Goal: Information Seeking & Learning: Find specific fact

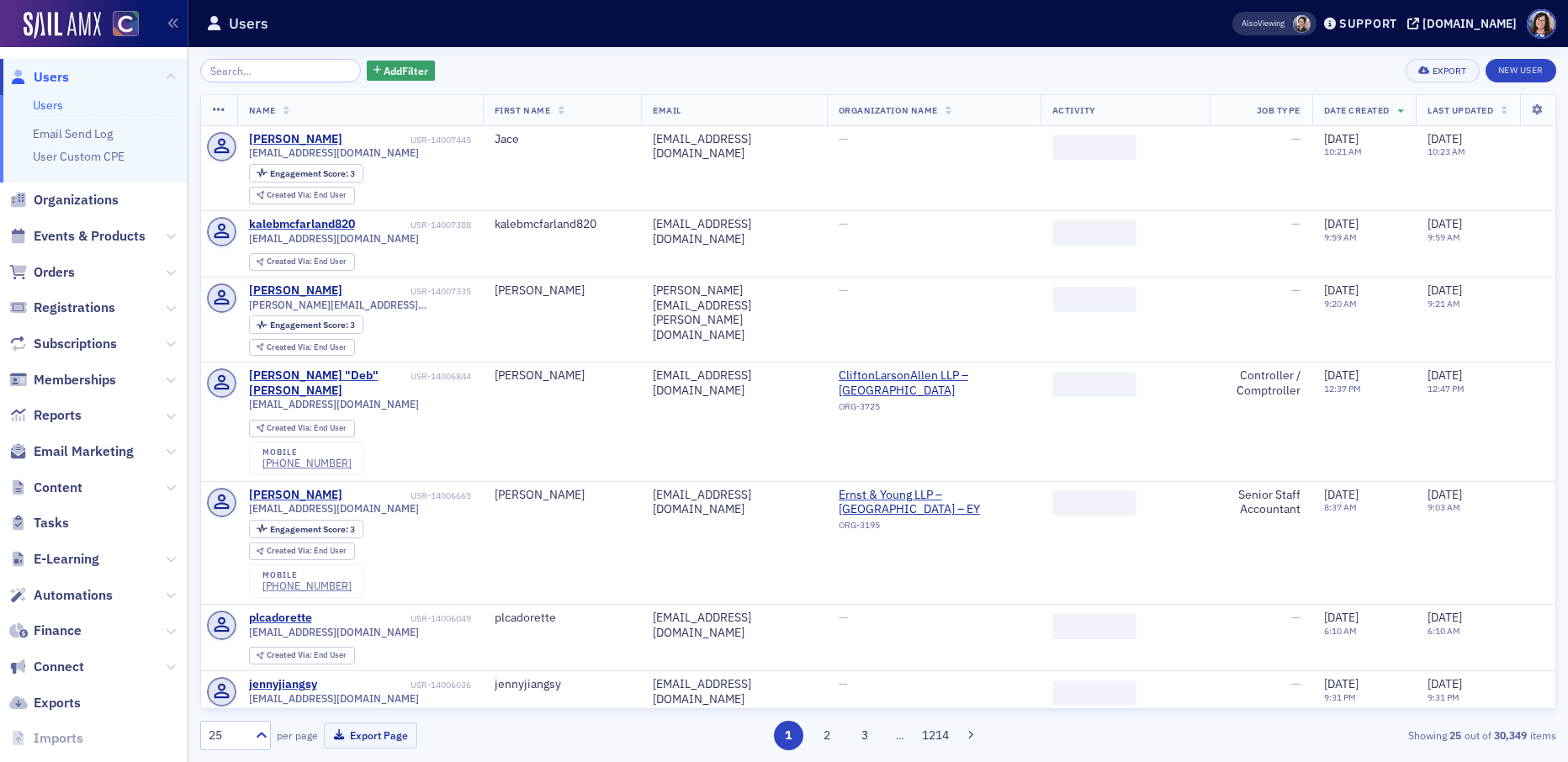
click at [276, 73] on input "search" at bounding box center [280, 71] width 161 height 24
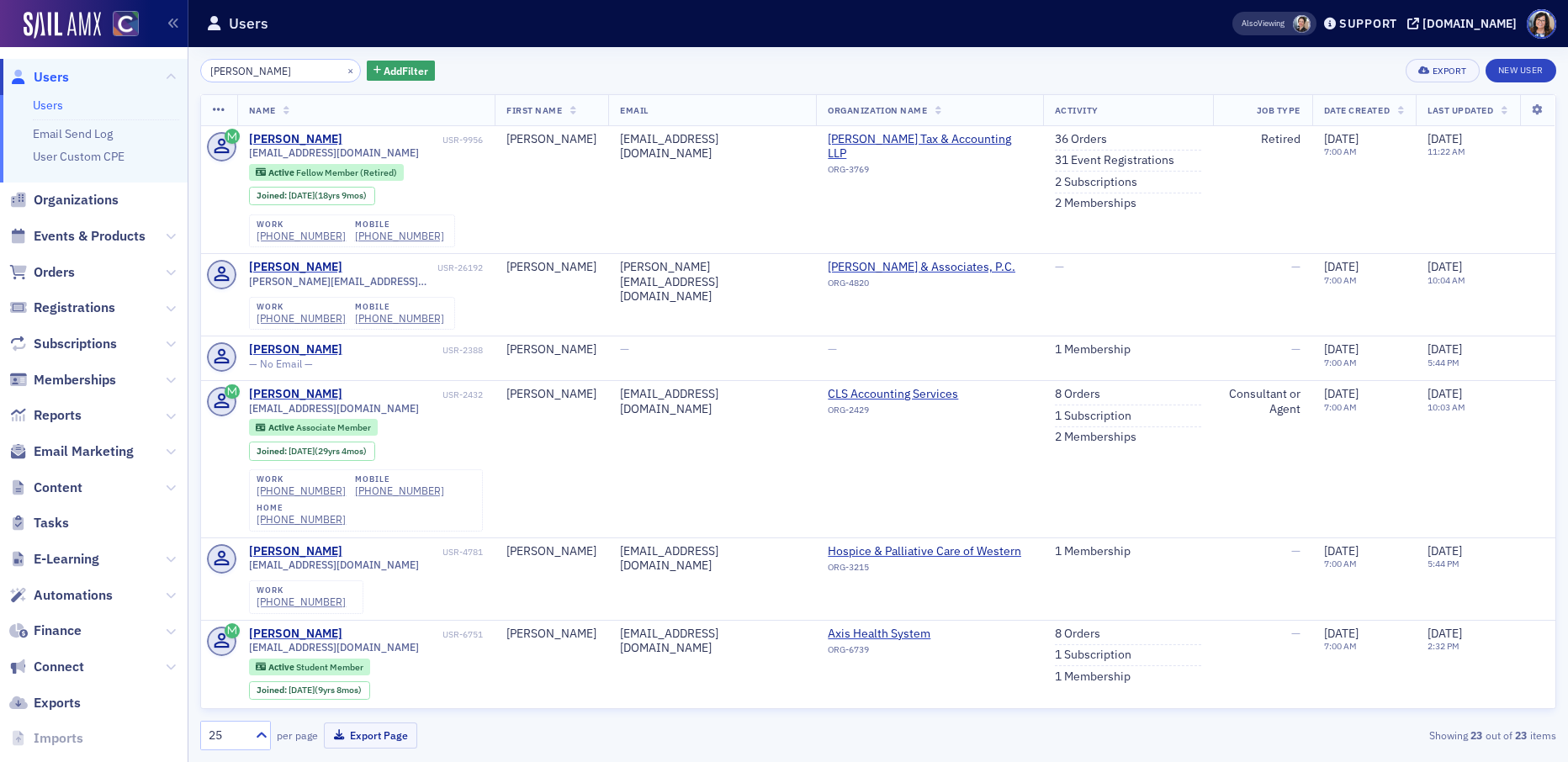
type input "[PERSON_NAME]"
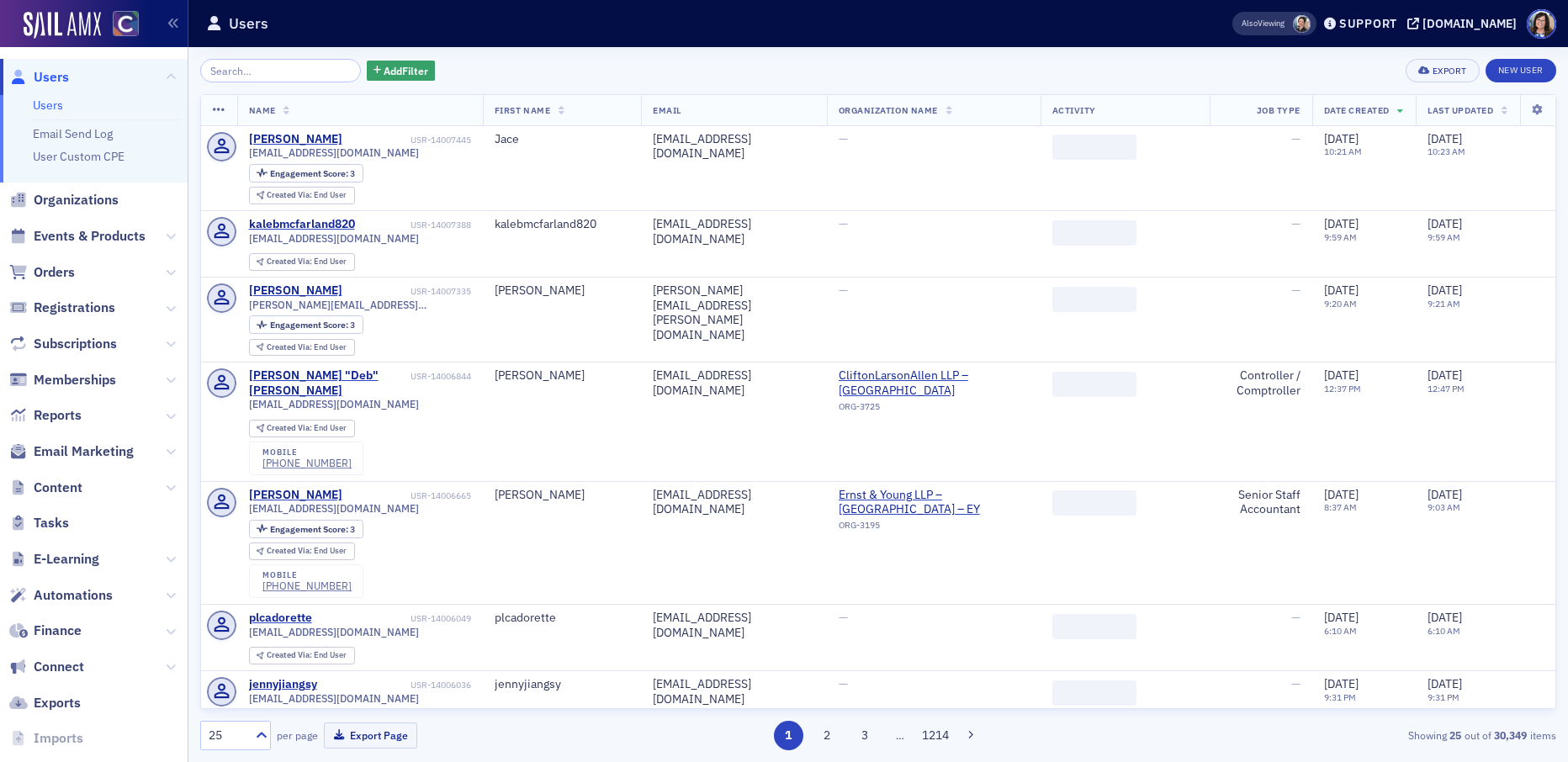
click at [242, 73] on input "search" at bounding box center [280, 71] width 161 height 24
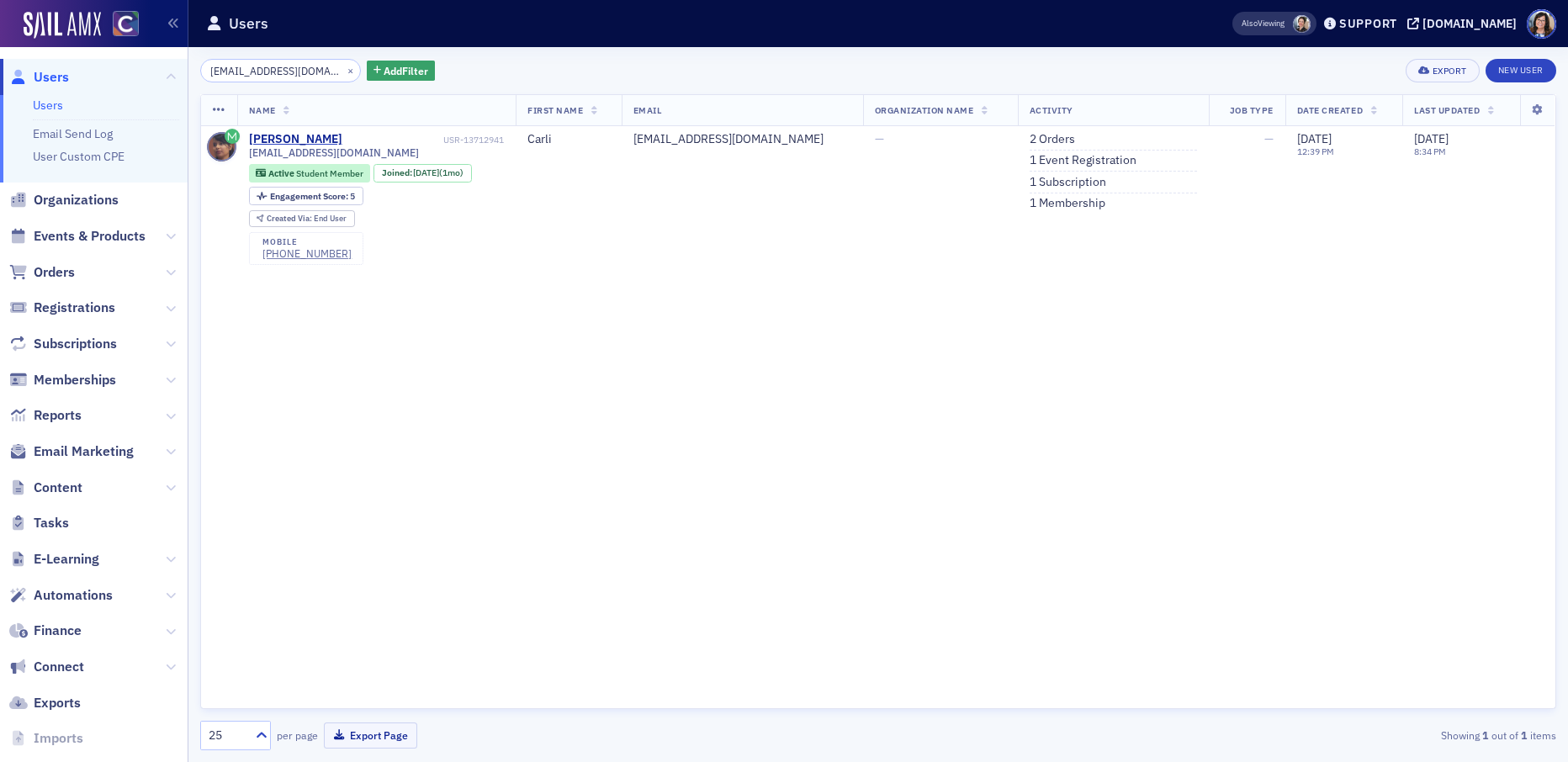
type input "[EMAIL_ADDRESS][DOMAIN_NAME]"
